Goal: Transaction & Acquisition: Obtain resource

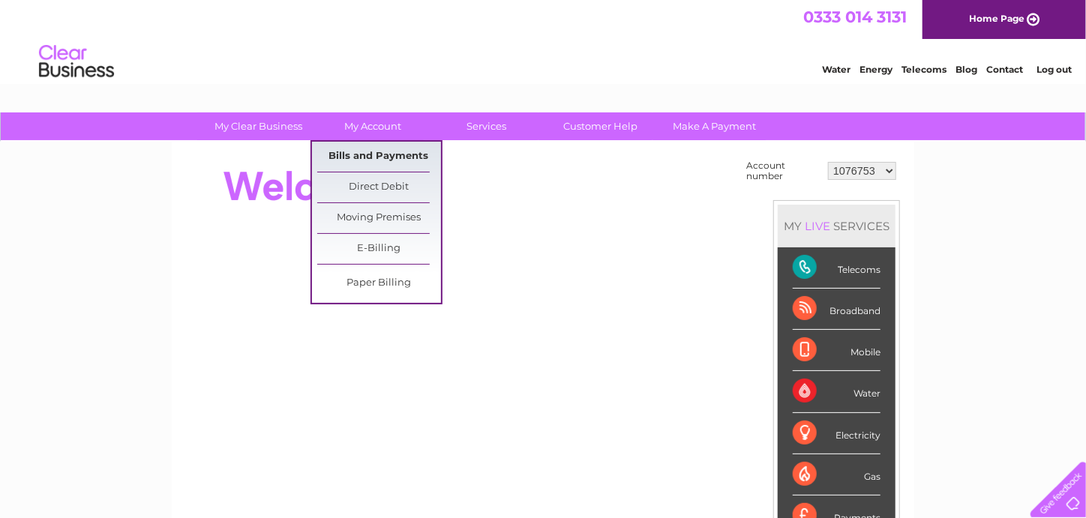
click at [386, 152] on link "Bills and Payments" at bounding box center [379, 157] width 124 height 30
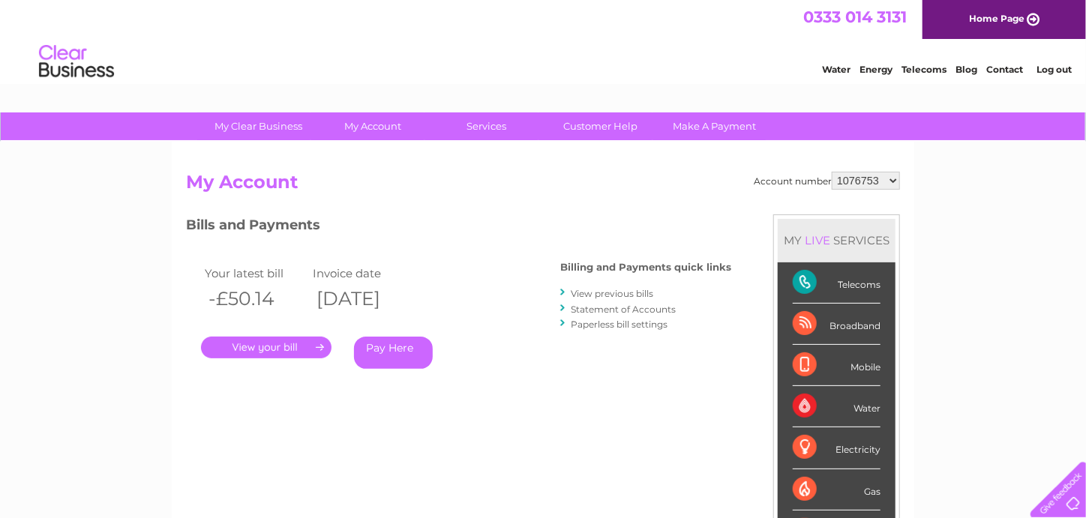
click at [892, 182] on select "1076753 30314411" at bounding box center [866, 181] width 68 height 18
select select "30314411"
click at [834, 172] on select "1076753 30314411" at bounding box center [866, 181] width 68 height 18
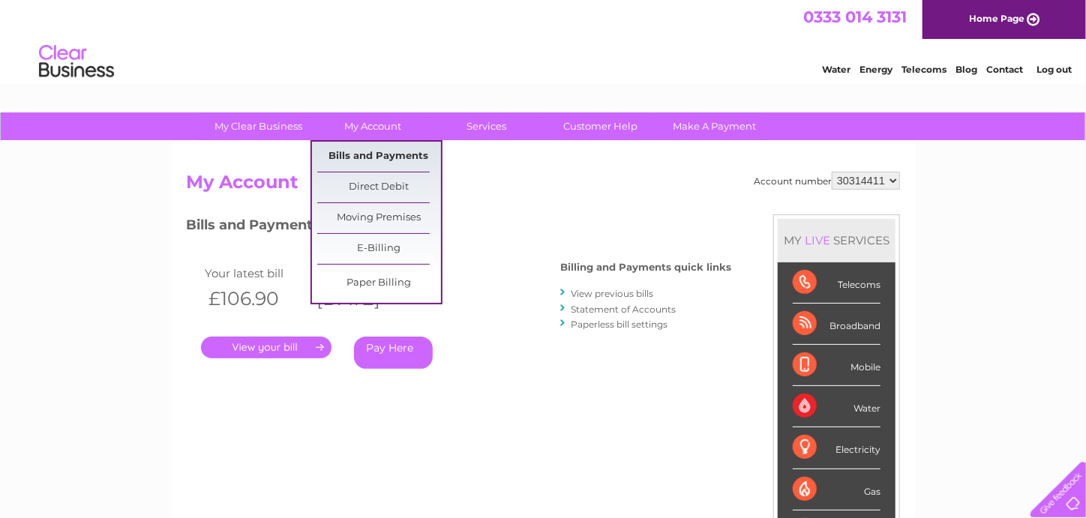
click at [372, 156] on link "Bills and Payments" at bounding box center [379, 157] width 124 height 30
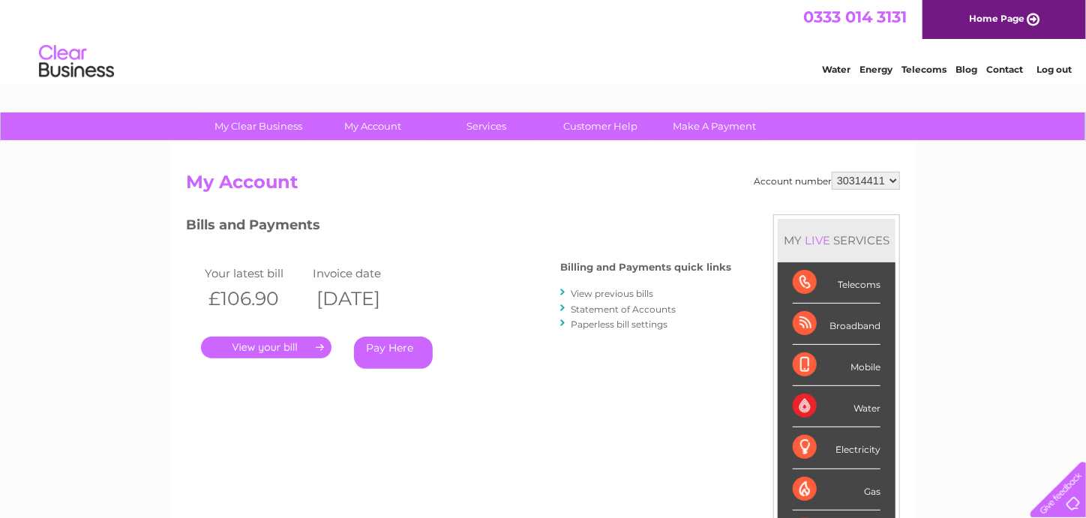
click at [317, 347] on link "." at bounding box center [266, 348] width 131 height 22
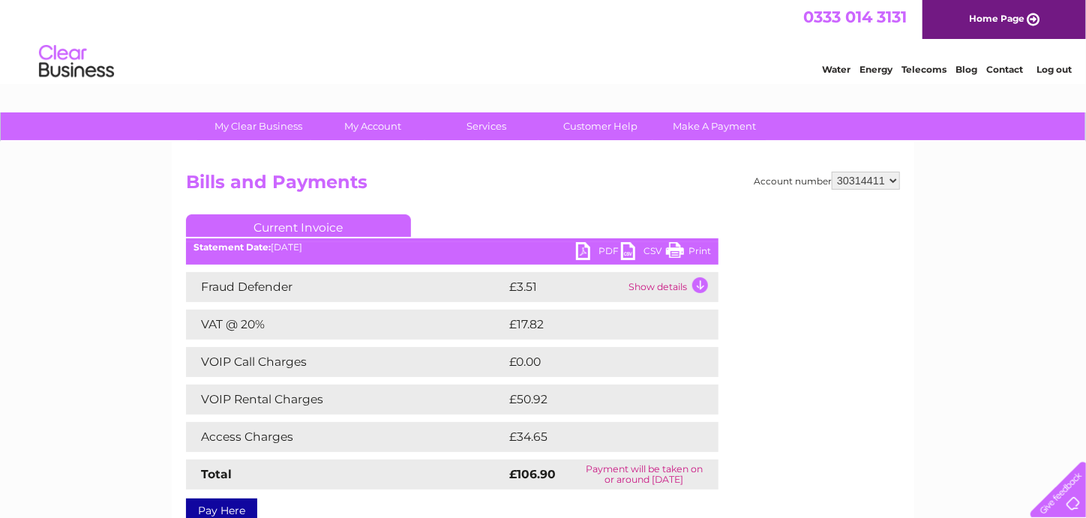
click at [603, 251] on link "PDF" at bounding box center [598, 253] width 45 height 22
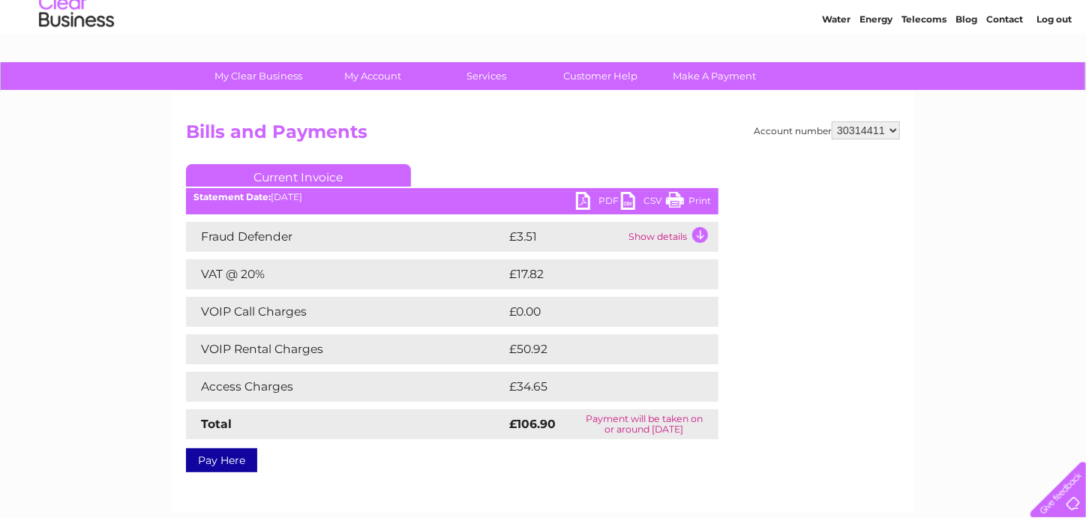
scroll to position [74, 0]
